Goal: Transaction & Acquisition: Purchase product/service

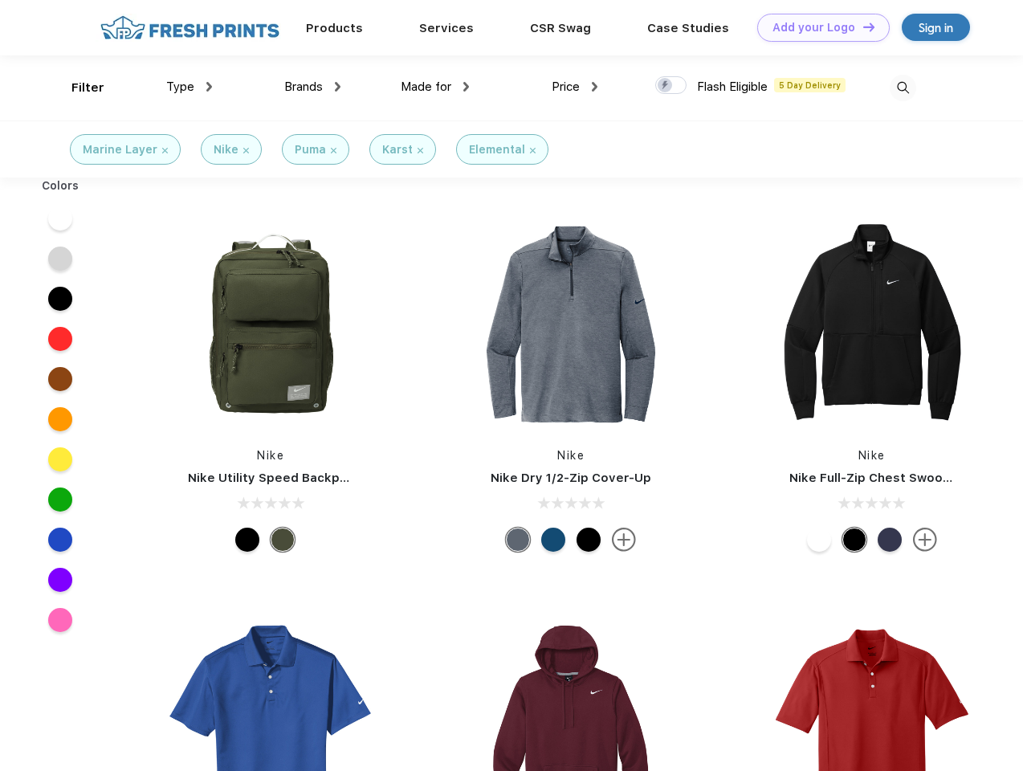
click at [817, 27] on link "Add your Logo Design Tool" at bounding box center [823, 28] width 132 height 28
click at [0, 0] on div "Design Tool" at bounding box center [0, 0] width 0 height 0
click at [862, 26] on link "Add your Logo Design Tool" at bounding box center [823, 28] width 132 height 28
click at [77, 88] on div "Filter" at bounding box center [87, 88] width 33 height 18
click at [189, 87] on span "Type" at bounding box center [180, 86] width 28 height 14
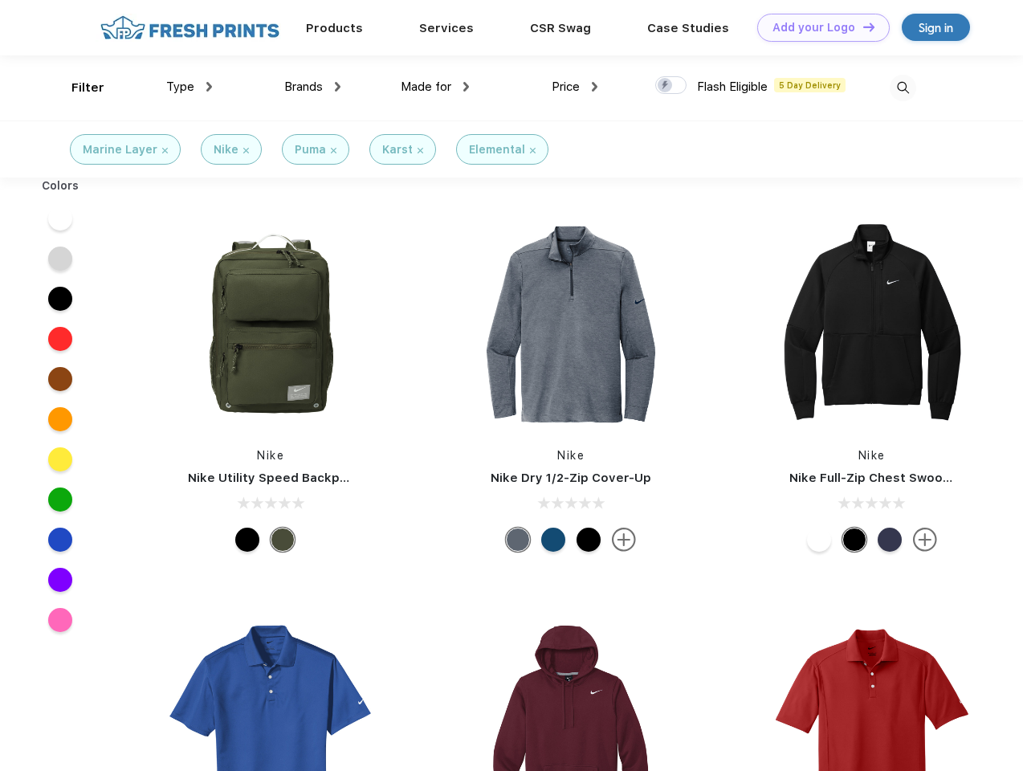
click at [312, 87] on span "Brands" at bounding box center [303, 86] width 39 height 14
click at [435, 87] on span "Made for" at bounding box center [426, 86] width 51 height 14
click at [575, 87] on span "Price" at bounding box center [566, 86] width 28 height 14
click at [671, 86] on div at bounding box center [670, 85] width 31 height 18
click at [666, 86] on input "checkbox" at bounding box center [660, 80] width 10 height 10
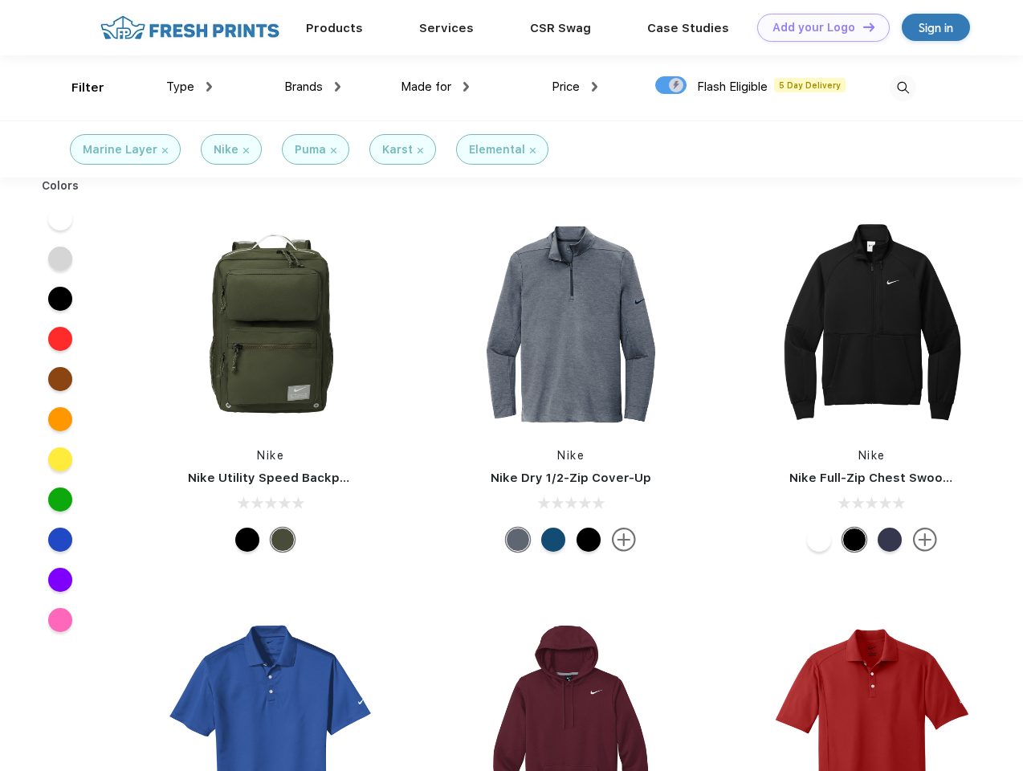
click at [902, 88] on img at bounding box center [903, 88] width 26 height 26
